Goal: Entertainment & Leisure: Consume media (video, audio)

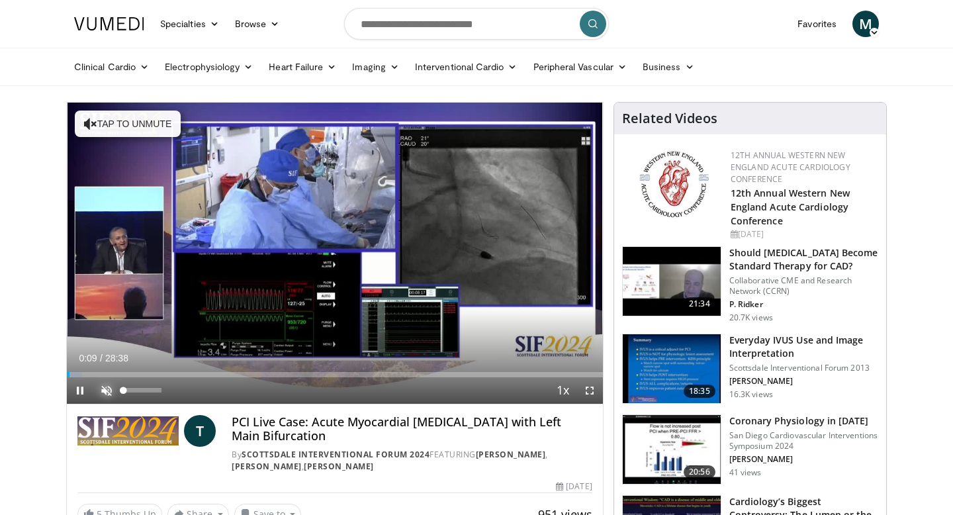
click at [107, 390] on span "Video Player" at bounding box center [106, 390] width 26 height 26
click at [590, 391] on span "Video Player" at bounding box center [590, 390] width 26 height 26
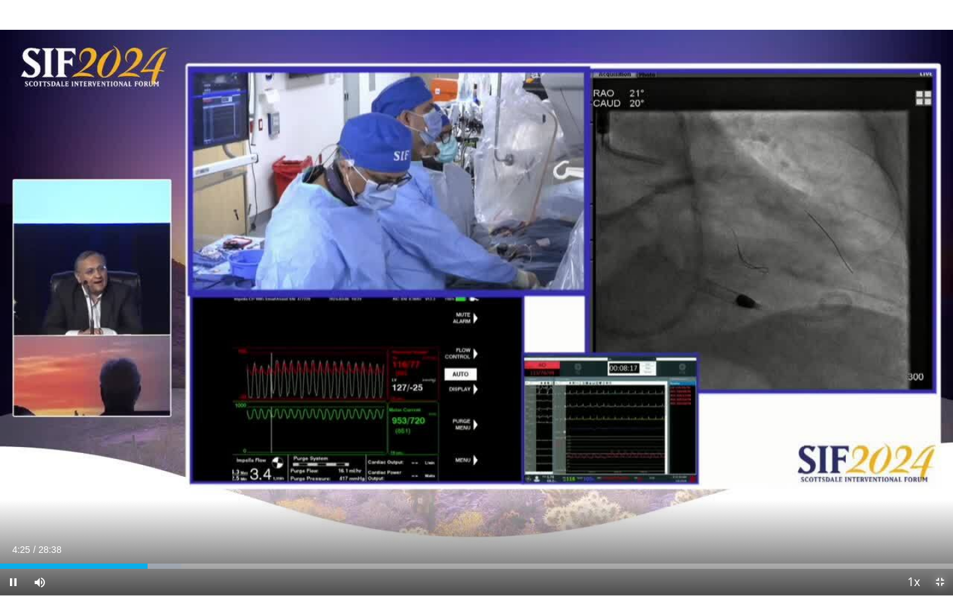
click at [941, 514] on span "Video Player" at bounding box center [940, 582] width 26 height 26
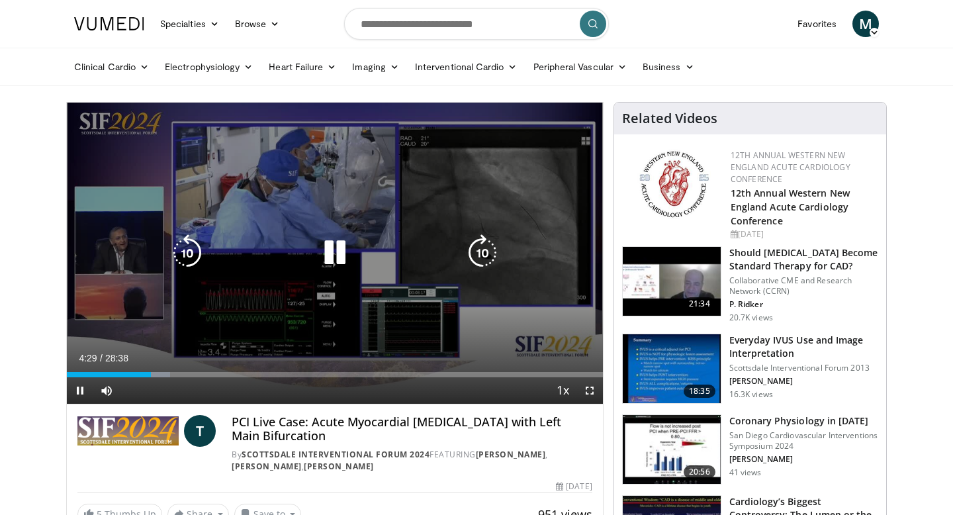
click at [334, 251] on icon "Video Player" at bounding box center [334, 252] width 37 height 37
